Goal: Find specific page/section: Find specific page/section

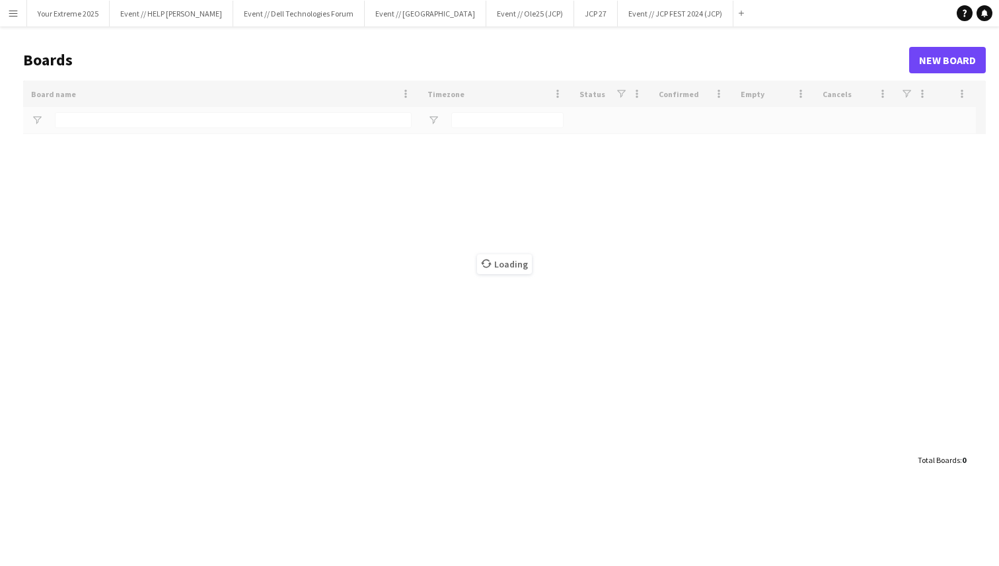
type input "****"
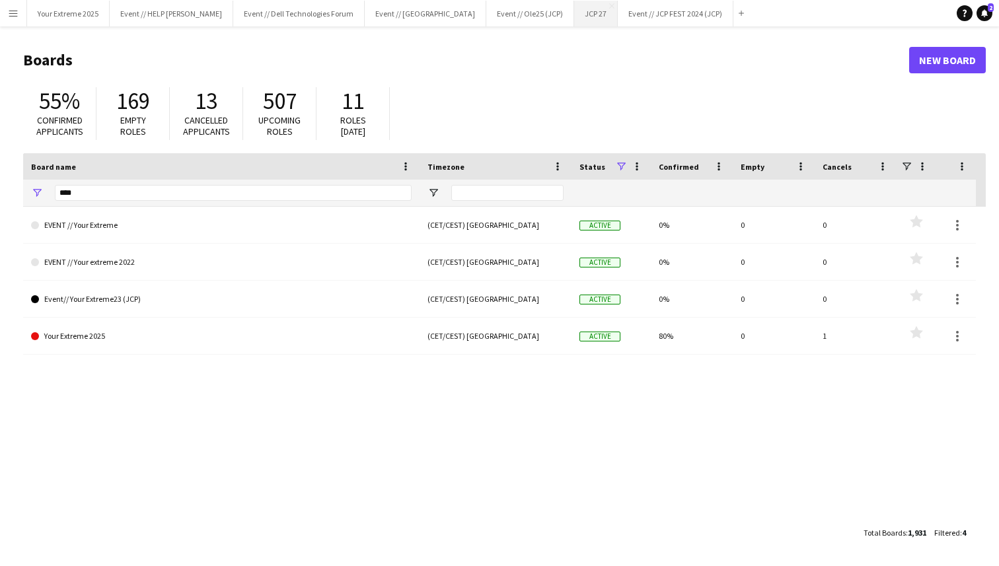
click at [574, 21] on button "JCP 27 Close" at bounding box center [596, 14] width 44 height 26
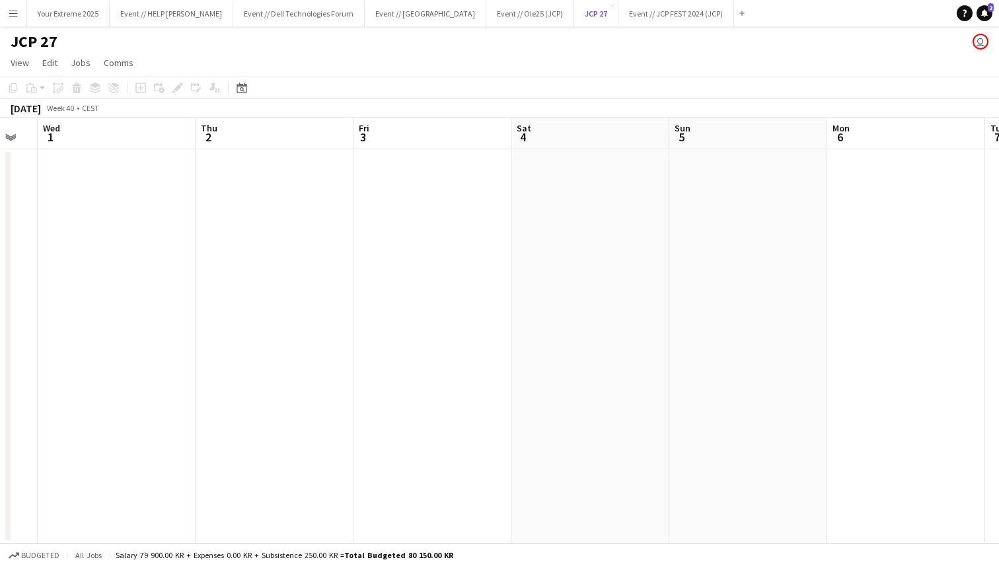
scroll to position [0, 328]
click at [576, 321] on app-date-cell at bounding box center [541, 346] width 158 height 395
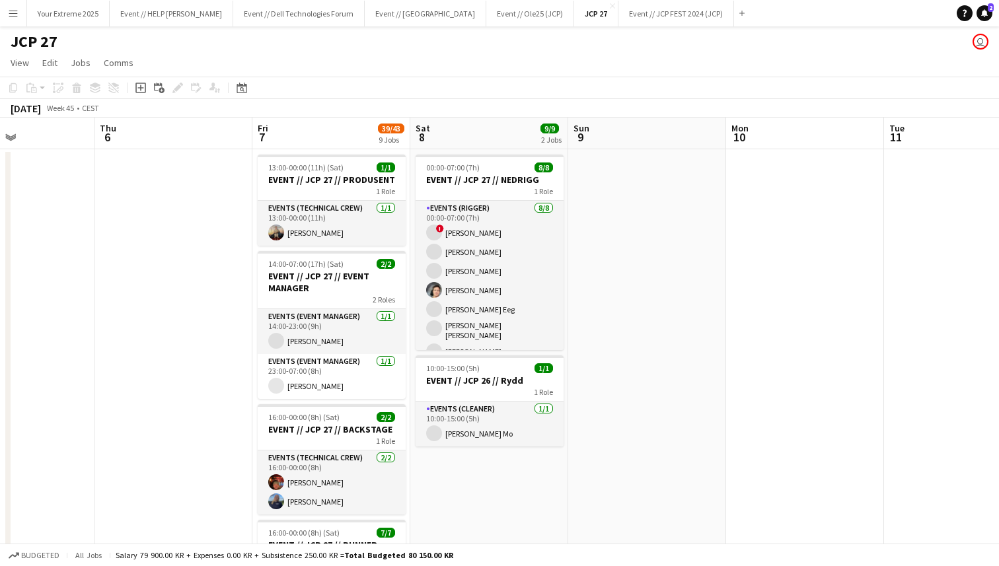
scroll to position [0, 381]
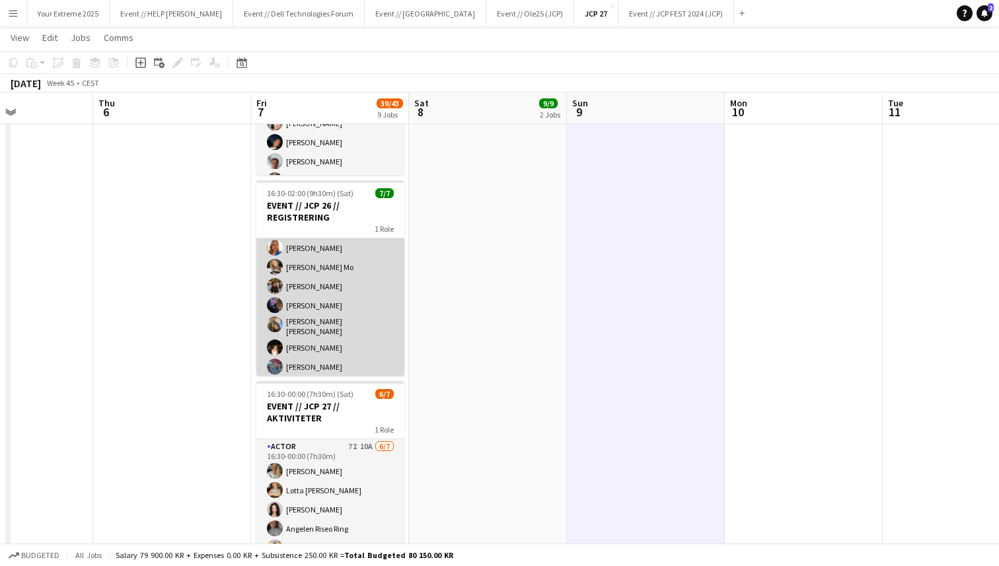
scroll to position [0, 0]
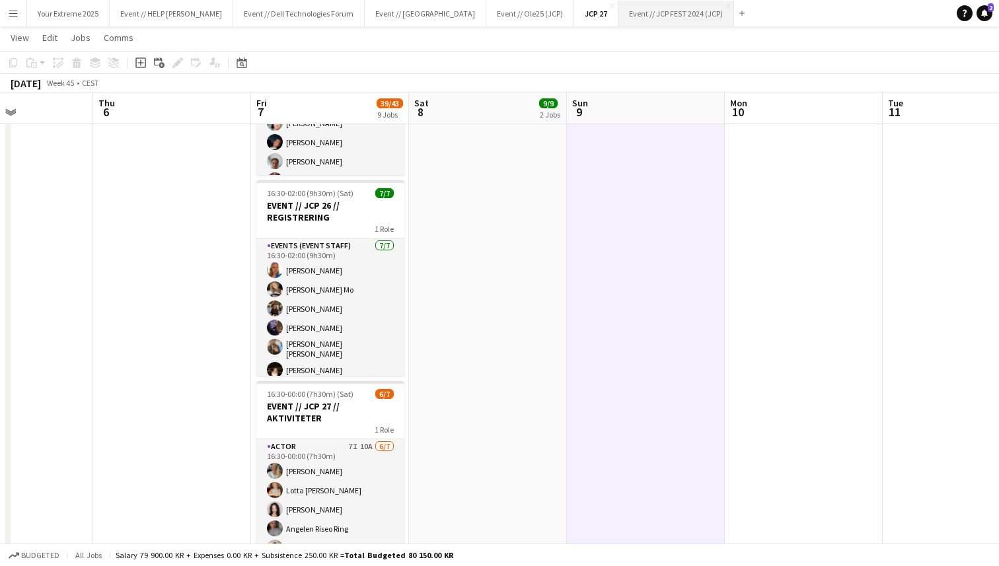
click at [619, 22] on button "Event // JCP FEST 2024 (JCP) Close" at bounding box center [677, 14] width 116 height 26
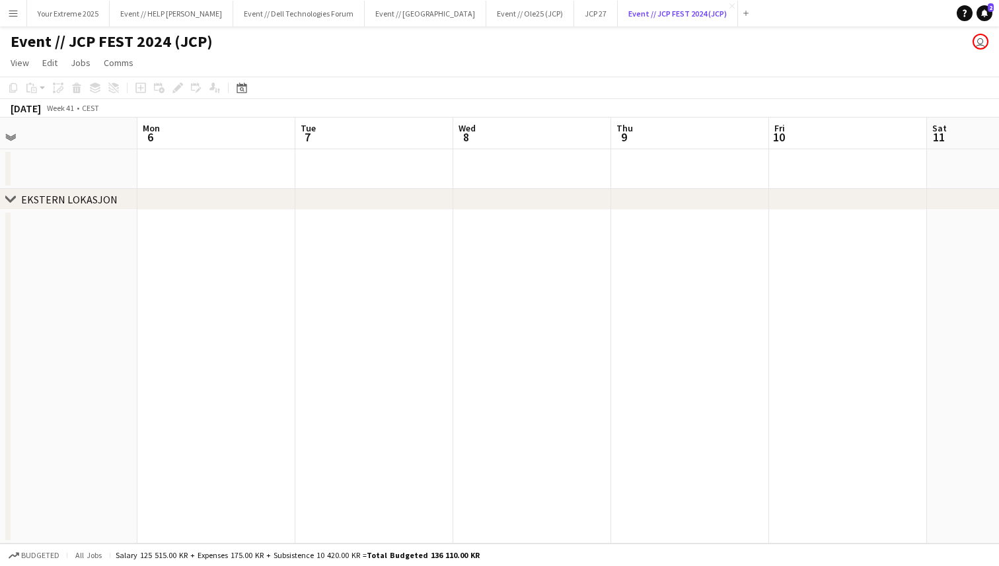
scroll to position [0, 298]
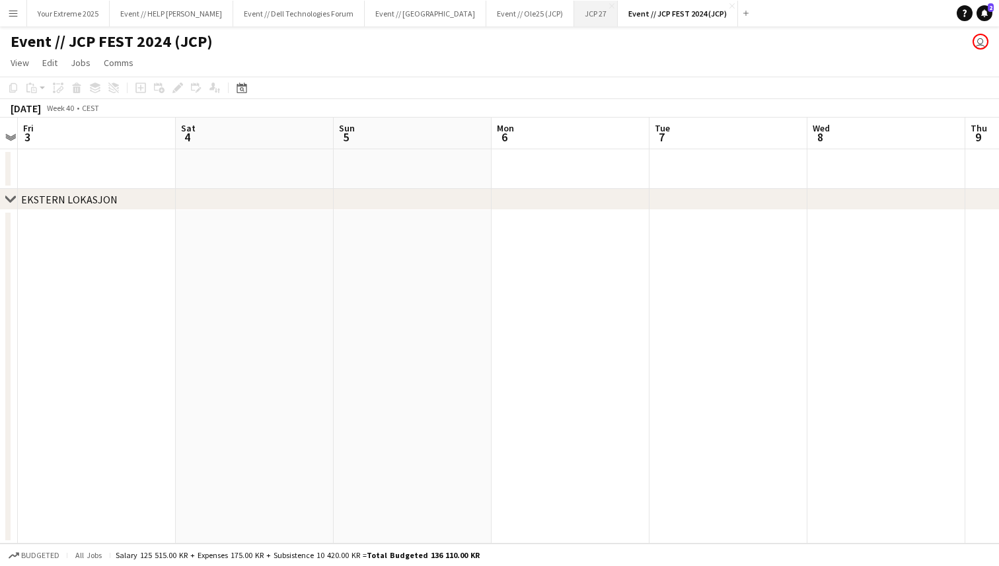
click at [574, 13] on button "JCP 27 Close" at bounding box center [596, 14] width 44 height 26
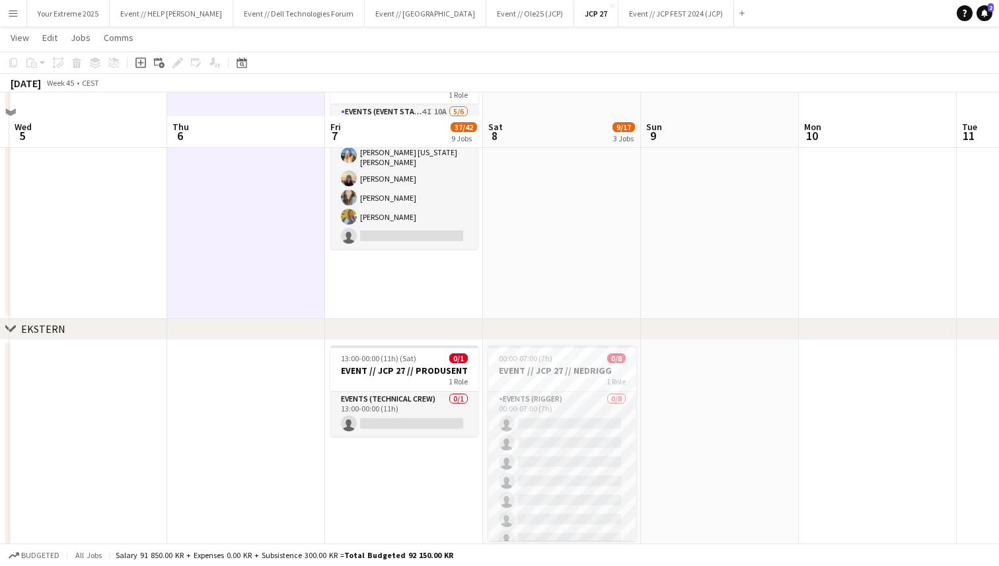
scroll to position [1231, 0]
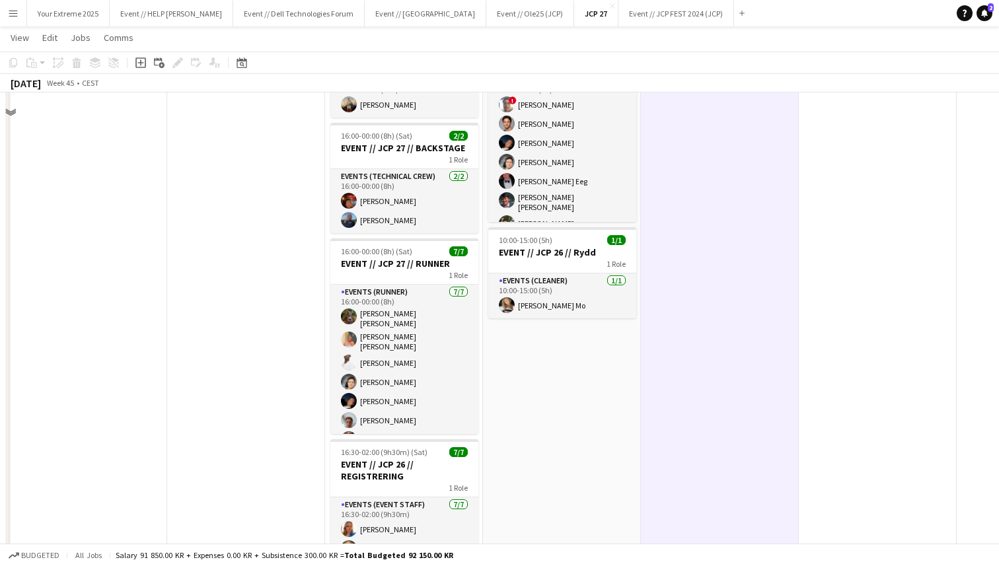
scroll to position [0, 0]
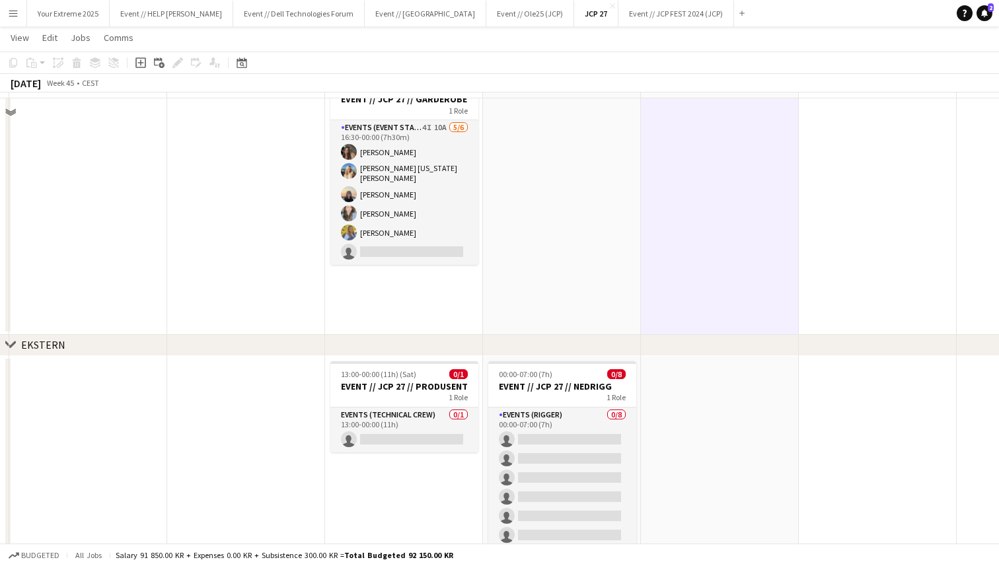
scroll to position [1231, 0]
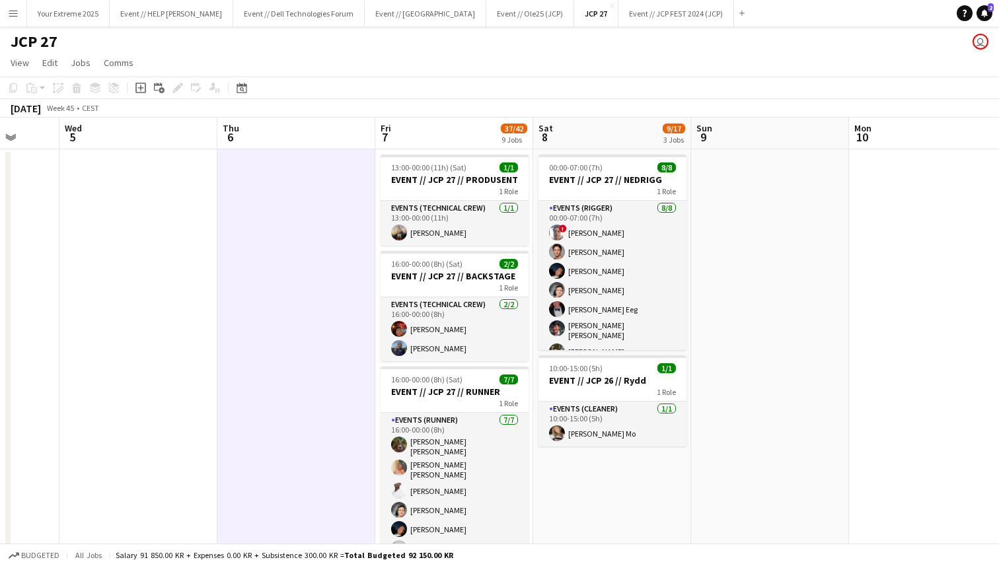
scroll to position [0, 412]
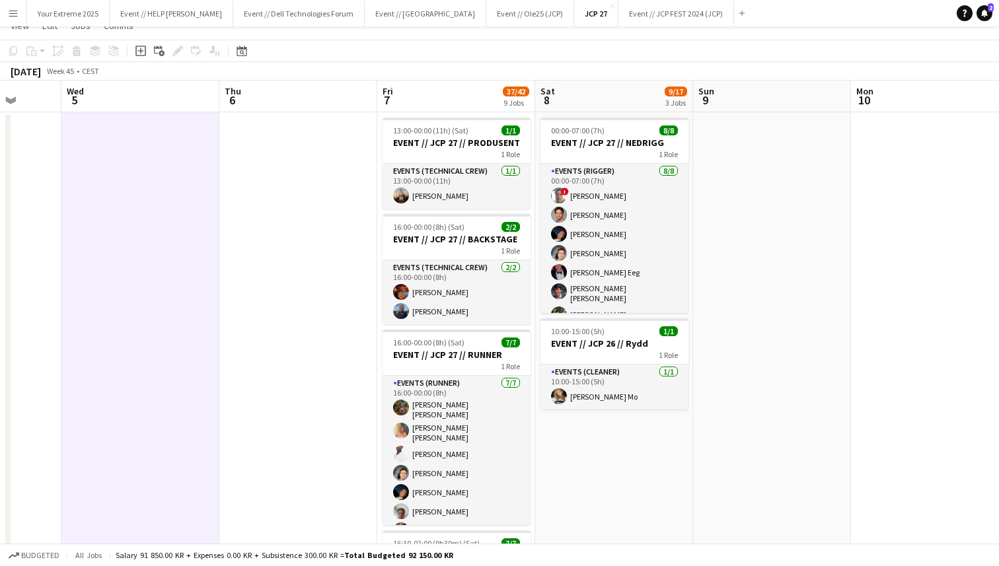
scroll to position [0, 0]
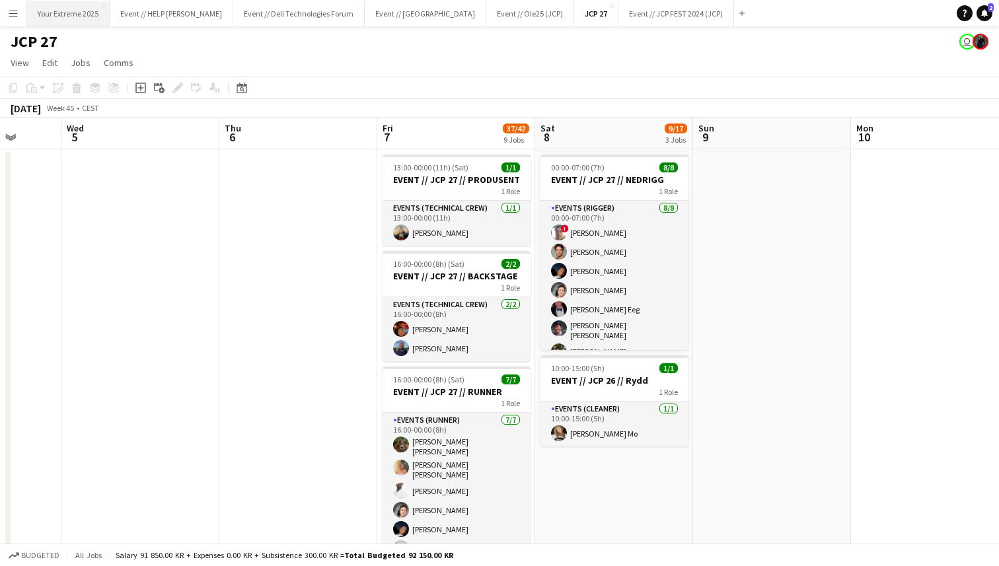
click at [81, 17] on button "Your Extreme 2025 Close" at bounding box center [68, 14] width 83 height 26
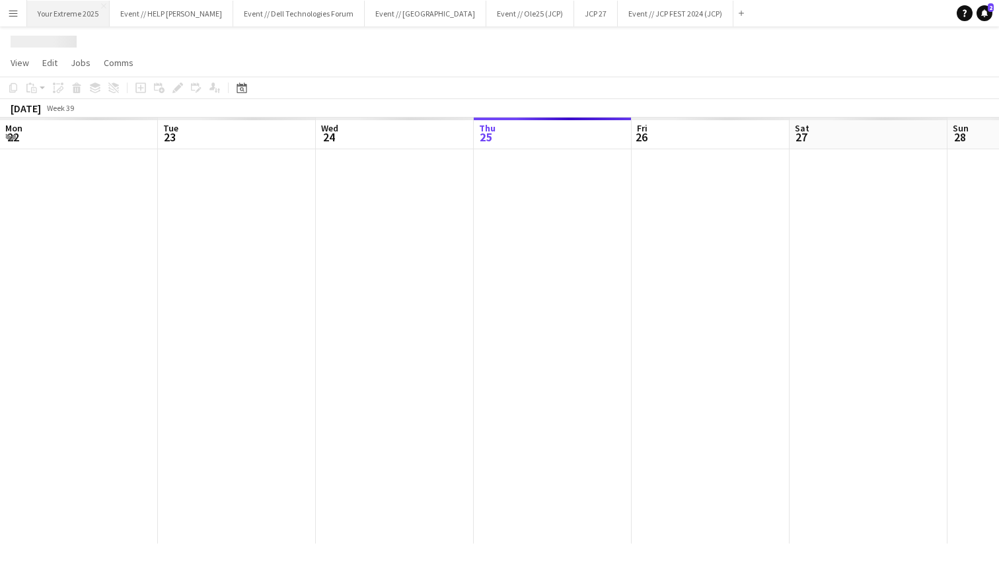
scroll to position [0, 316]
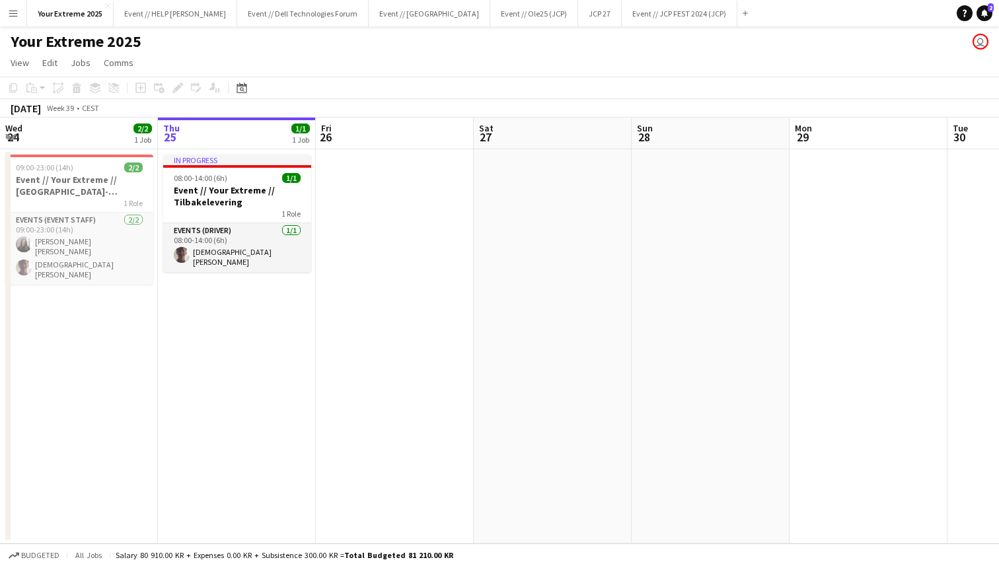
click at [13, 9] on app-icon "Menu" at bounding box center [13, 13] width 11 height 11
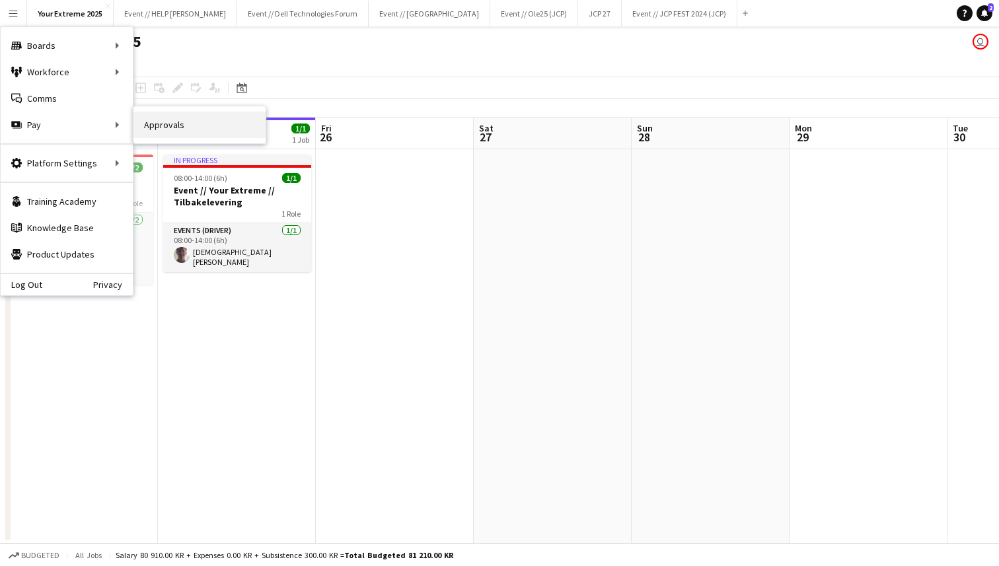
click at [174, 123] on link "Approvals" at bounding box center [199, 125] width 132 height 26
